Goal: Information Seeking & Learning: Learn about a topic

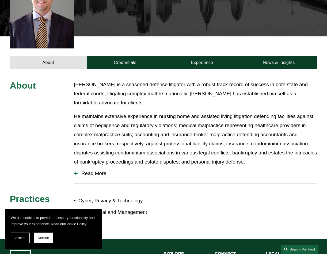
scroll to position [160, 0]
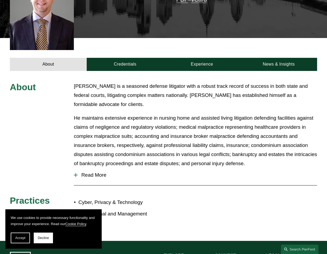
click at [95, 172] on span "Read More" at bounding box center [197, 175] width 239 height 6
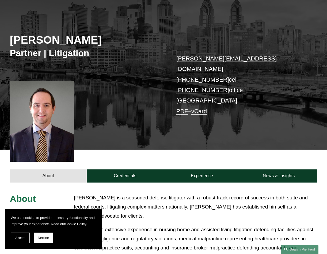
scroll to position [53, 0]
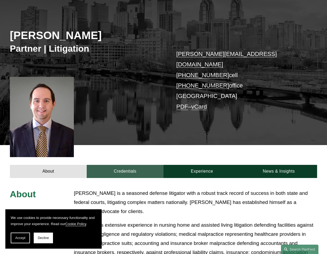
click at [114, 166] on link "Credentials" at bounding box center [125, 171] width 77 height 13
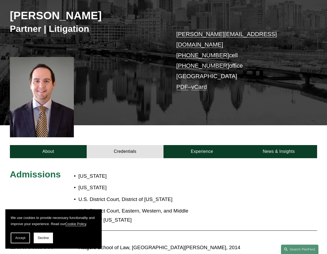
scroll to position [107, 0]
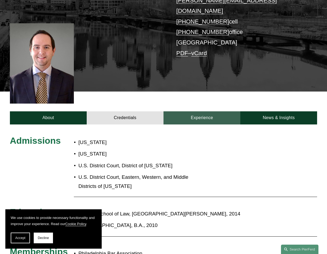
click at [206, 112] on link "Experience" at bounding box center [201, 117] width 77 height 13
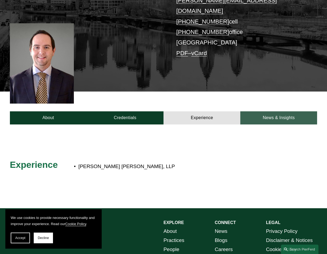
click at [270, 111] on link "News & Insights" at bounding box center [278, 117] width 77 height 13
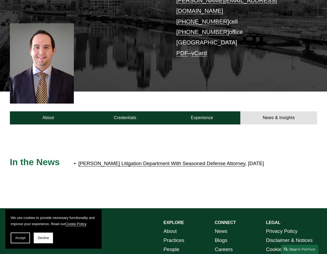
click at [180, 160] on link "Pierson Ferdinand Strengthens Litigation Department With Seasoned Defense Attor…" at bounding box center [161, 163] width 167 height 6
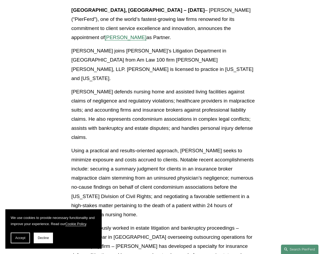
scroll to position [160, 0]
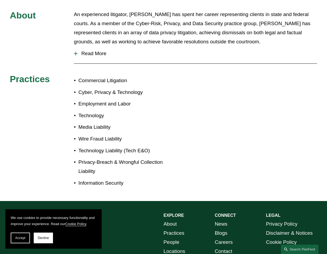
scroll to position [214, 0]
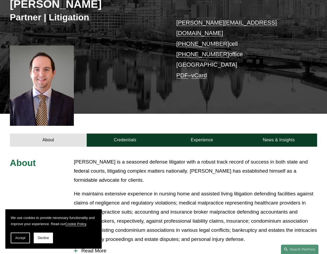
scroll to position [107, 0]
